Goal: Task Accomplishment & Management: Complete application form

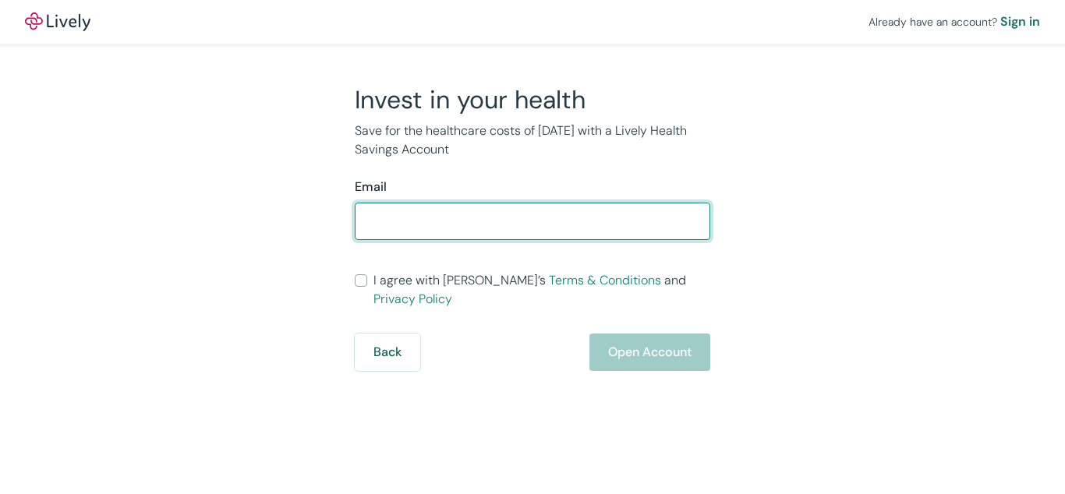
click at [533, 228] on input "Email" at bounding box center [533, 221] width 356 height 31
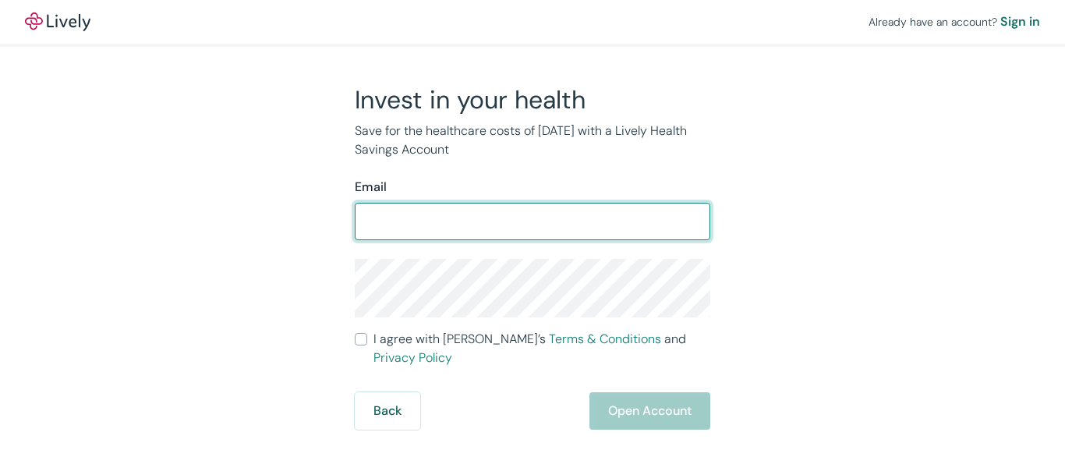
click at [533, 228] on input "Email" at bounding box center [533, 221] width 356 height 31
click at [533, 208] on input "Email" at bounding box center [533, 221] width 356 height 31
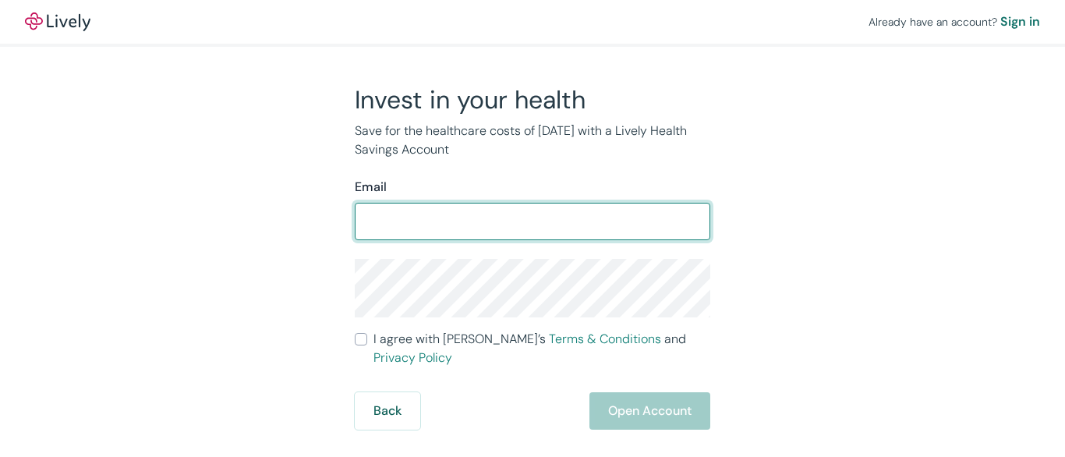
click at [533, 208] on input "Email" at bounding box center [533, 221] width 356 height 31
click at [533, 23] on div "Already have an account? Sign in" at bounding box center [532, 22] width 1065 height 44
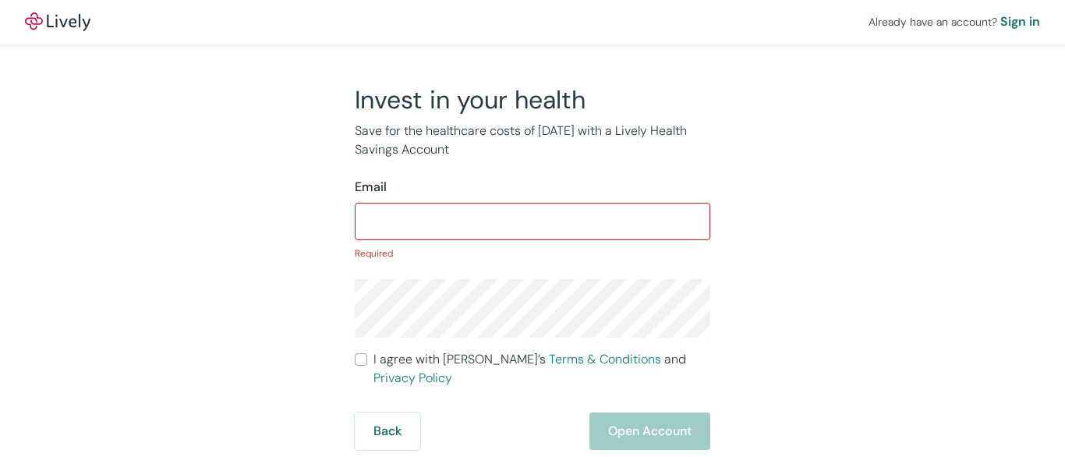
click at [533, 22] on div "Already have an account? Sign in" at bounding box center [532, 22] width 1065 height 44
click at [58, 22] on img at bounding box center [57, 21] width 65 height 19
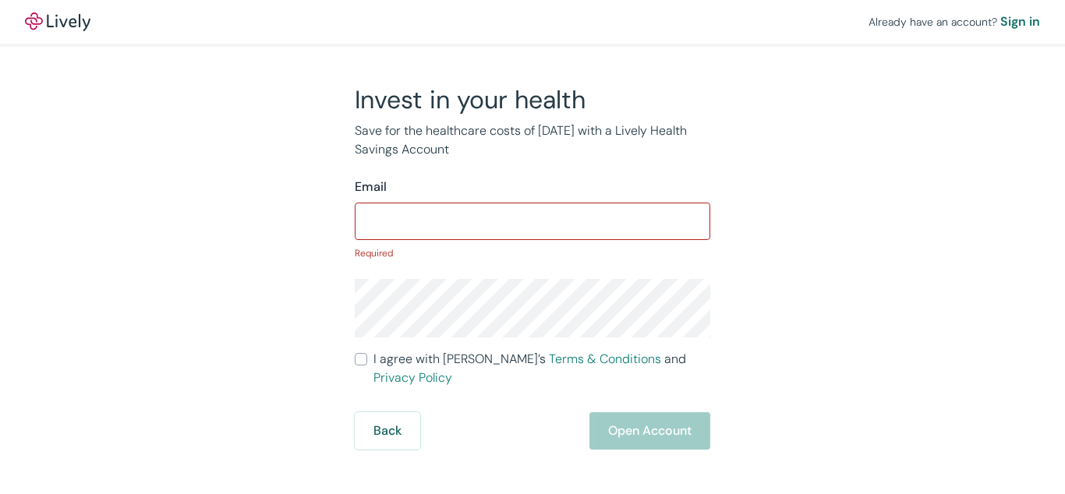
click at [533, 247] on p "Required" at bounding box center [533, 253] width 356 height 14
click at [533, 218] on input "Email" at bounding box center [533, 221] width 356 height 31
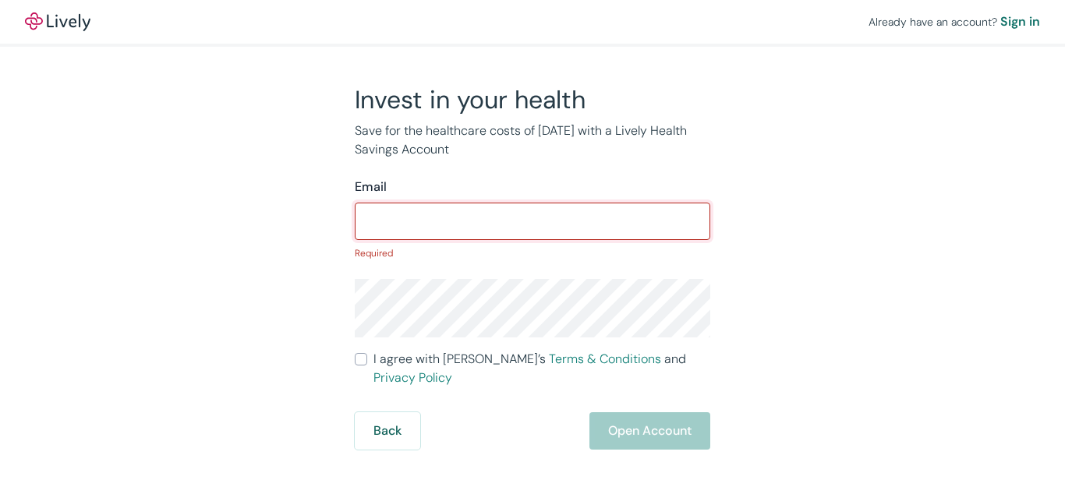
click at [533, 218] on input "Email" at bounding box center [533, 221] width 356 height 31
click at [533, 23] on div "Already have an account? Sign in" at bounding box center [532, 22] width 1065 height 44
click at [533, 22] on div "Already have an account? Sign in" at bounding box center [532, 22] width 1065 height 44
click at [58, 22] on img at bounding box center [57, 21] width 65 height 19
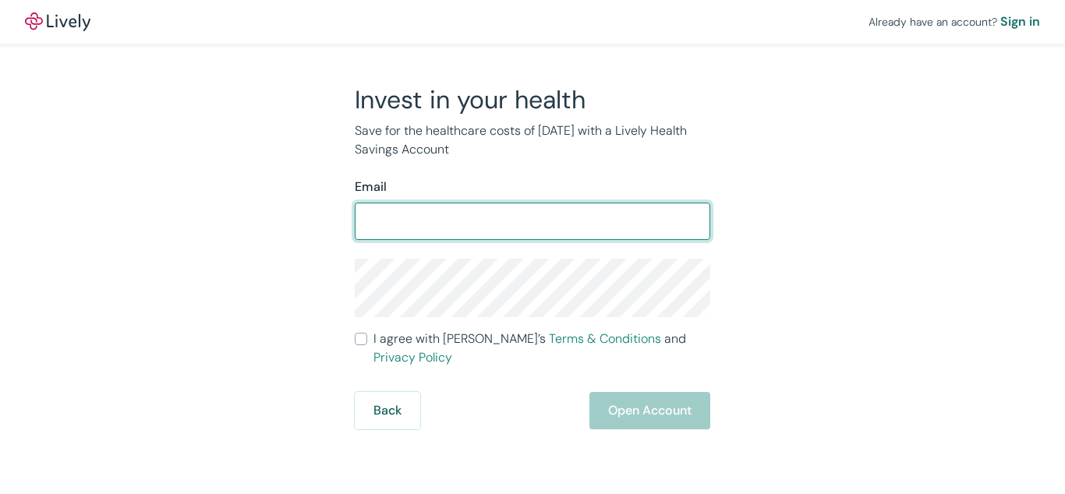
click at [533, 247] on form "Email ​ I agree with Lively’s Terms & Conditions and Privacy Policy Back Open A…" at bounding box center [533, 304] width 356 height 252
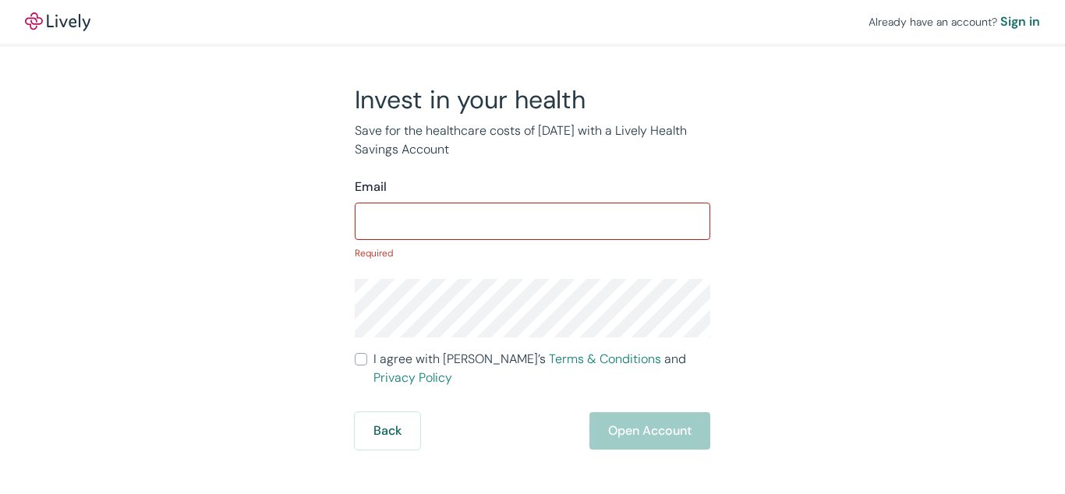
click at [533, 247] on p "Required" at bounding box center [533, 253] width 356 height 14
click at [533, 218] on input "Email" at bounding box center [533, 221] width 356 height 31
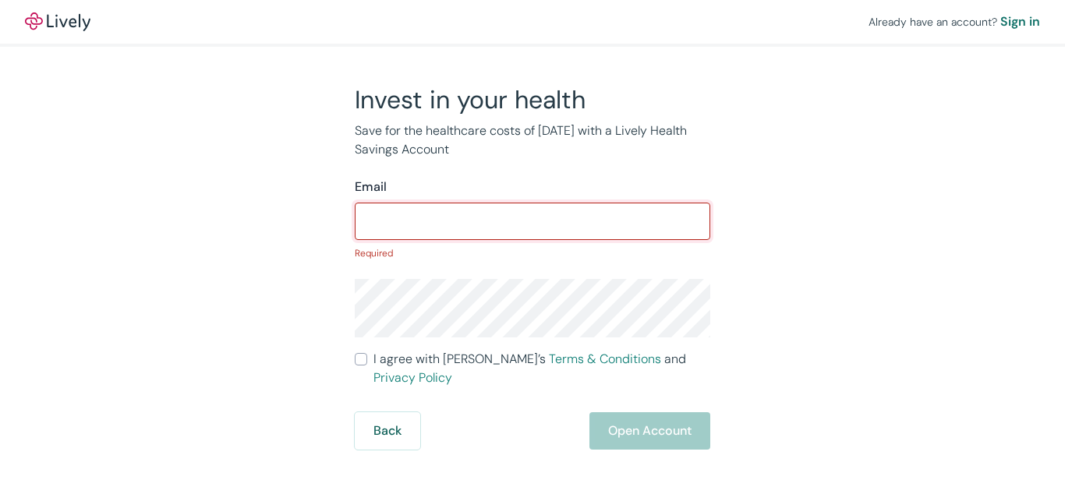
click at [533, 218] on input "Email" at bounding box center [533, 221] width 356 height 31
click at [533, 23] on div "Already have an account? Sign in" at bounding box center [532, 22] width 1065 height 44
click at [533, 22] on div "Already have an account? Sign in" at bounding box center [532, 22] width 1065 height 44
click at [58, 22] on img at bounding box center [57, 21] width 65 height 19
